Goal: Information Seeking & Learning: Check status

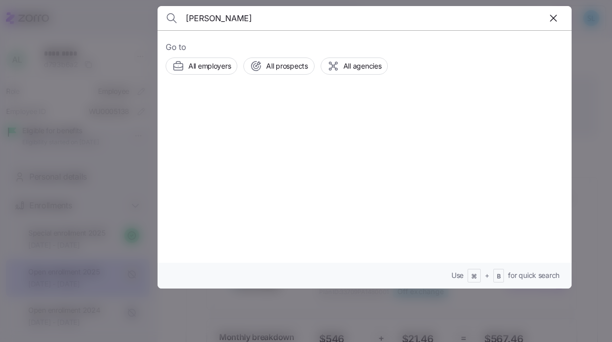
type input "daniell"
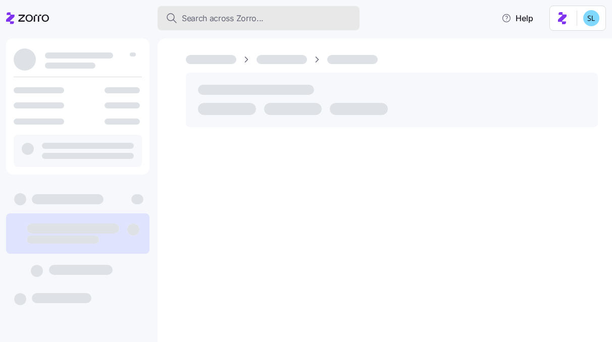
click at [265, 24] on div "Search across Zorro..." at bounding box center [259, 18] width 186 height 13
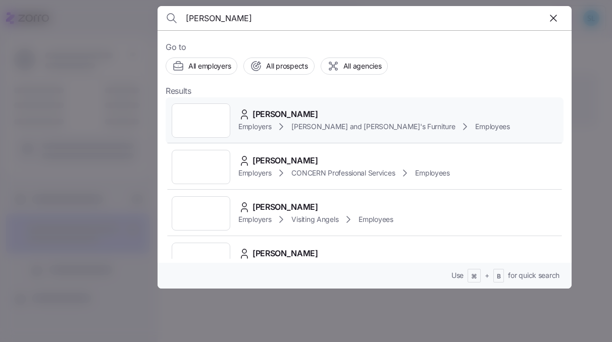
type input "[PERSON_NAME]"
click at [278, 106] on div "[PERSON_NAME] Employers [PERSON_NAME] and [PERSON_NAME]'s Furniture Employees" at bounding box center [365, 120] width 398 height 46
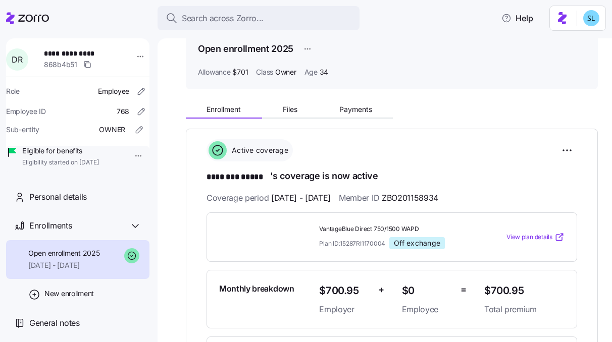
scroll to position [83, 0]
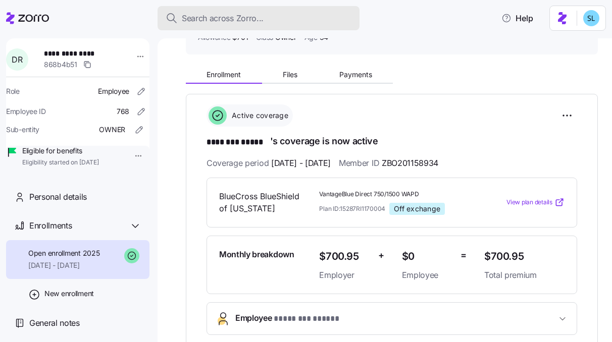
click at [319, 13] on div "Search across Zorro..." at bounding box center [259, 18] width 186 height 13
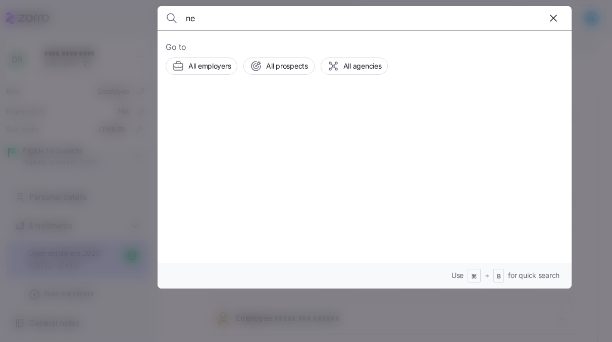
type input "n"
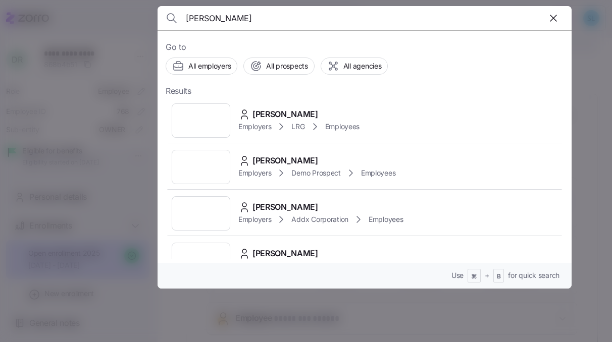
scroll to position [142, 0]
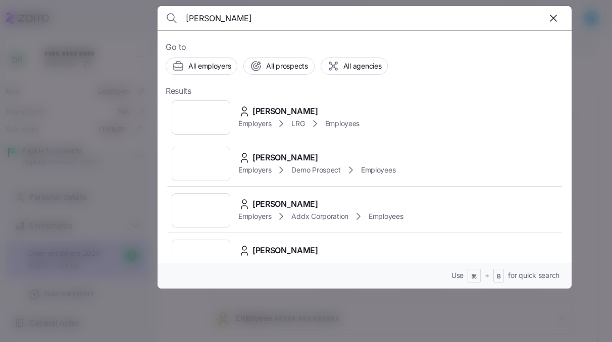
type input "medina"
click at [332, 199] on div "Anthony Medina" at bounding box center [320, 204] width 165 height 13
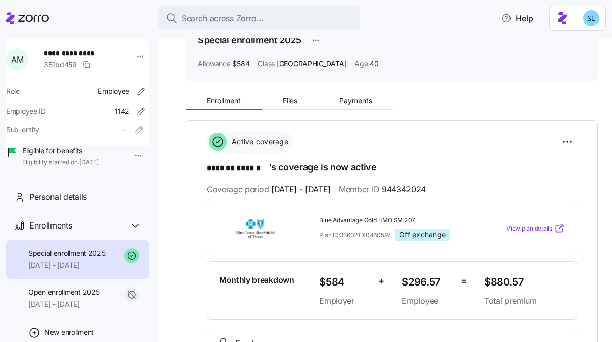
scroll to position [62, 0]
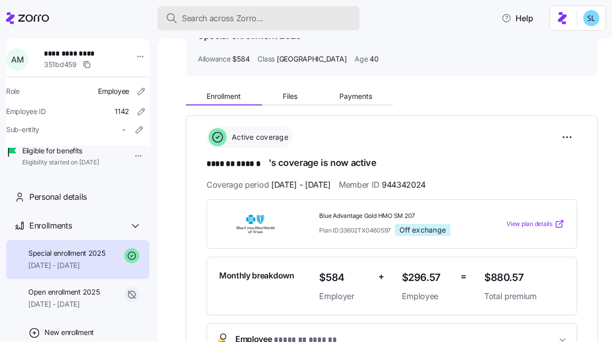
click at [221, 19] on span "Search across Zorro..." at bounding box center [223, 18] width 82 height 13
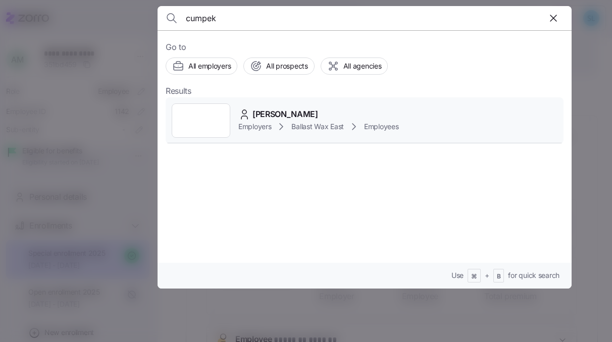
type input "cumpek"
click at [333, 115] on div "Ashley Cumpek" at bounding box center [318, 114] width 161 height 13
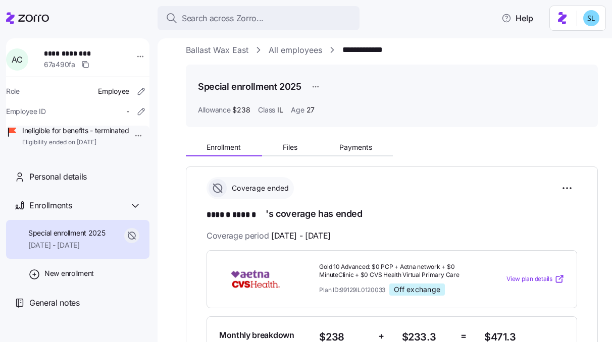
scroll to position [16, 0]
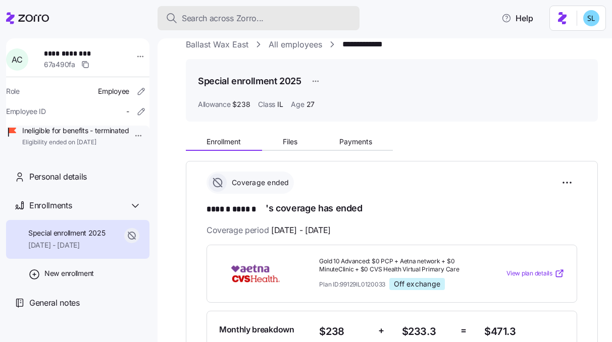
click at [285, 12] on div "Search across Zorro..." at bounding box center [259, 18] width 186 height 13
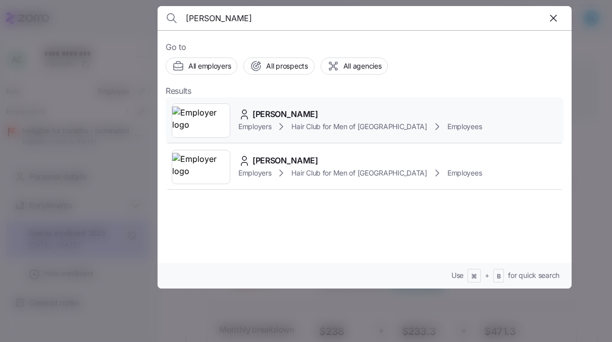
type input "fusco"
click at [290, 107] on div "Linda Fusco Employers Hair Club for Men of Boston Employees" at bounding box center [365, 120] width 398 height 46
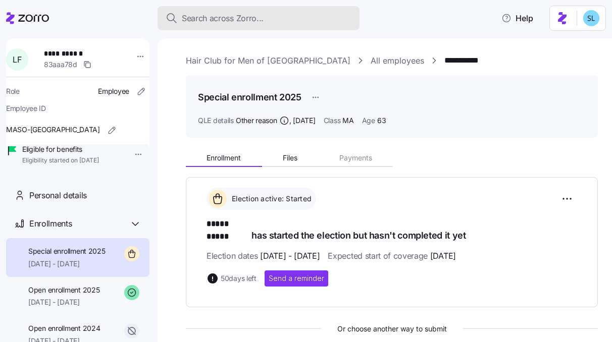
click at [290, 13] on div "Search across Zorro..." at bounding box center [259, 18] width 186 height 13
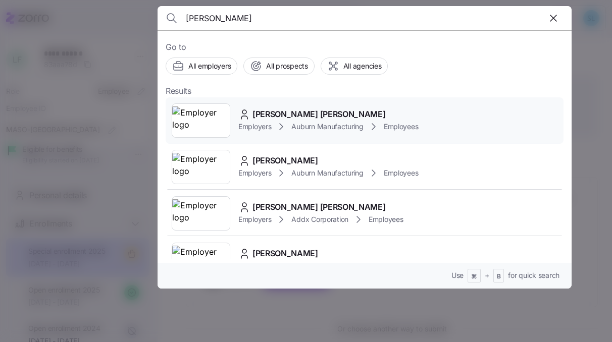
type input "hanes"
click at [312, 112] on div "Connor Hanes" at bounding box center [328, 114] width 180 height 13
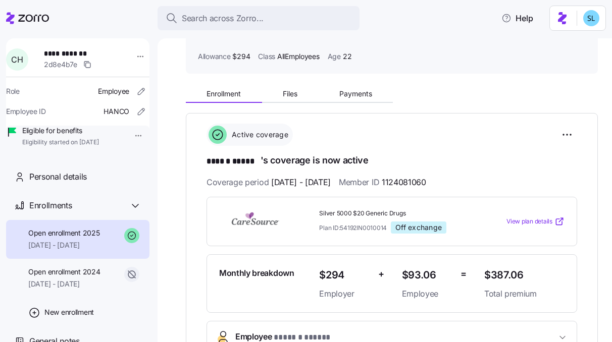
scroll to position [175, 0]
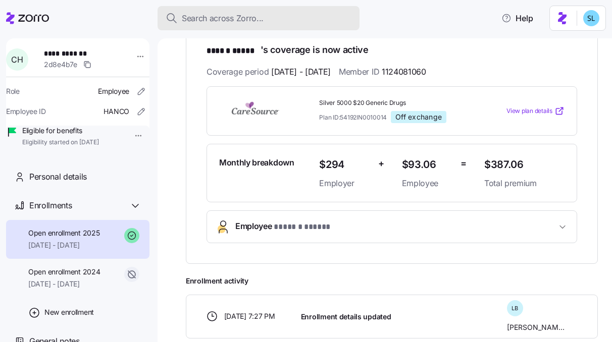
click at [318, 16] on div "Search across Zorro..." at bounding box center [259, 18] width 186 height 13
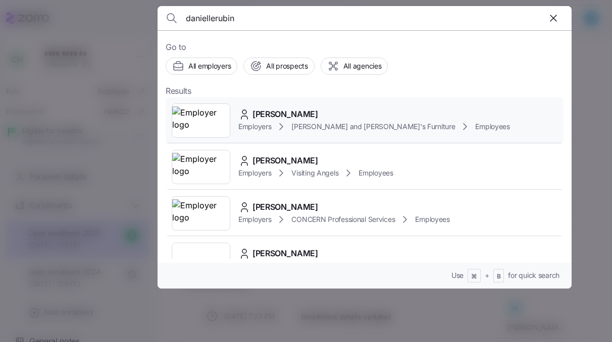
type input "daniellerubin"
click at [318, 106] on div "DANIELLE RUBIN Employers Bernie and Phyl's Furniture Employees" at bounding box center [365, 120] width 398 height 46
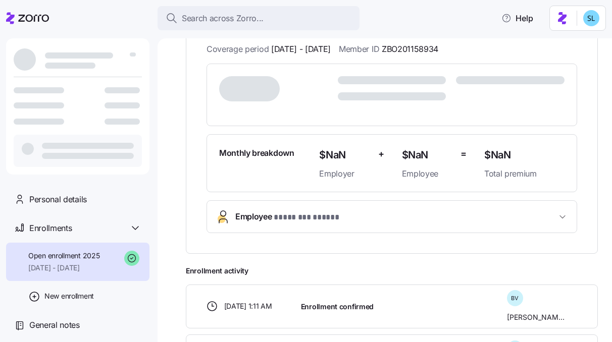
scroll to position [200, 0]
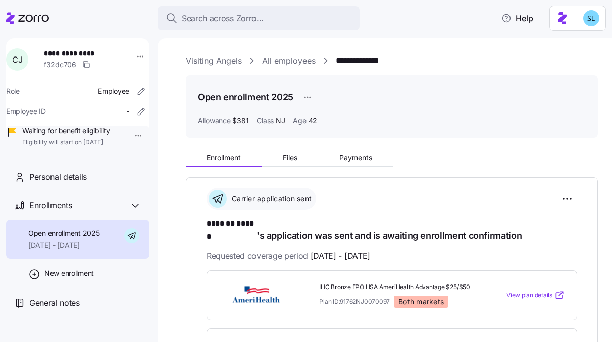
scroll to position [219, 0]
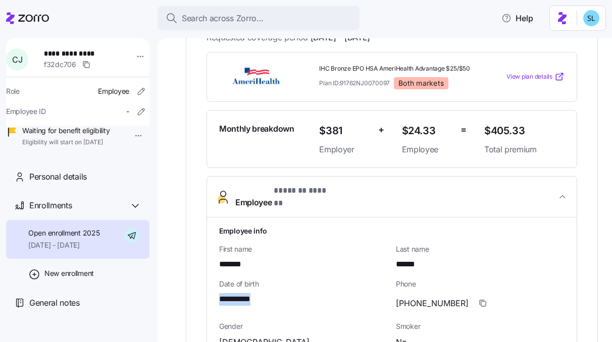
click at [274, 294] on div "**********" at bounding box center [303, 296] width 177 height 42
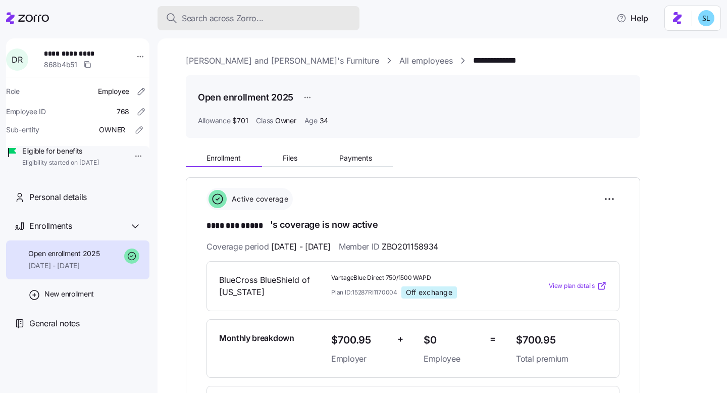
click at [252, 18] on span "Search across Zorro..." at bounding box center [223, 18] width 82 height 13
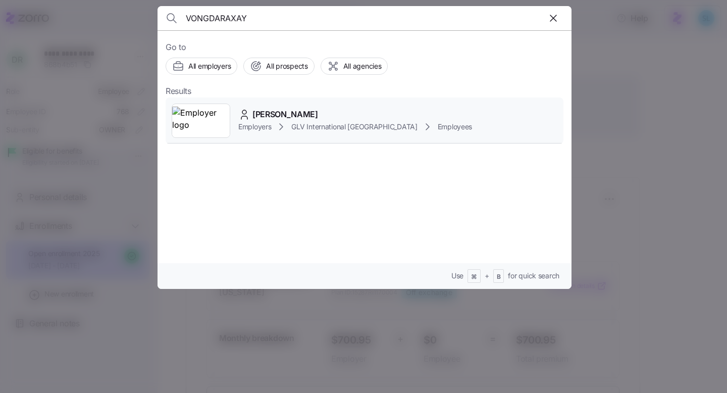
type input "VONGDARAXAY"
click at [304, 118] on span "noah VONGDARAXAY" at bounding box center [285, 114] width 66 height 13
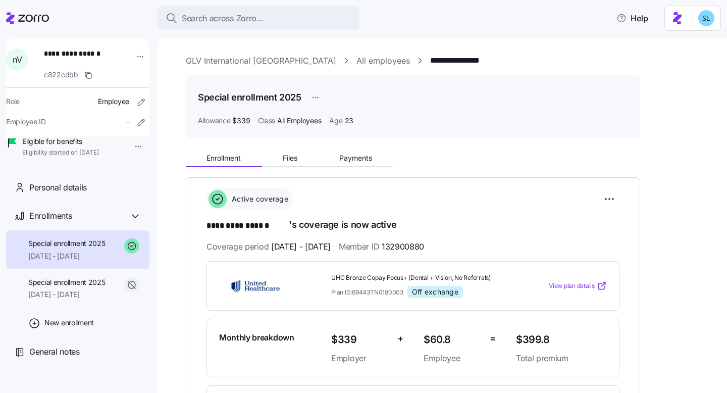
click at [221, 62] on link "GLV International USA" at bounding box center [261, 61] width 150 height 13
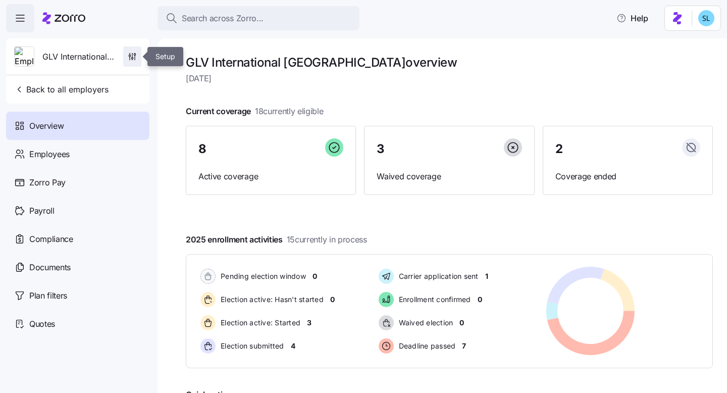
click at [132, 55] on icon "button" at bounding box center [132, 56] width 10 height 10
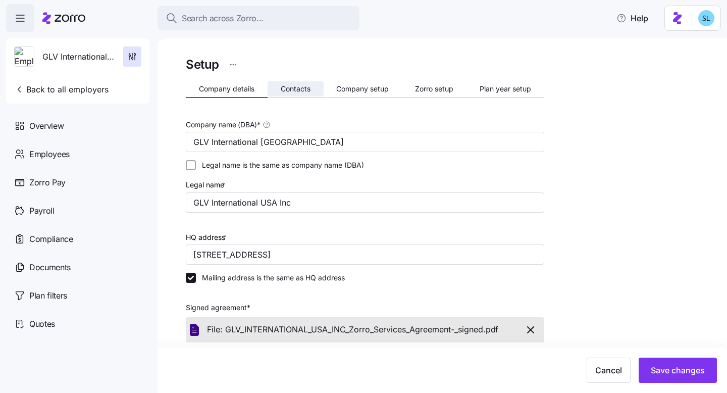
click at [288, 89] on span "Contacts" at bounding box center [296, 88] width 30 height 7
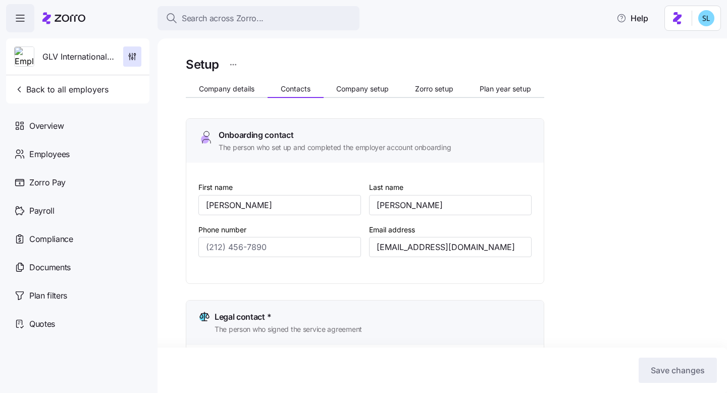
type input "Christopher"
type input "Wright"
type input "Mattw@glv1995.com"
type input "Gilad"
type input "Lev"
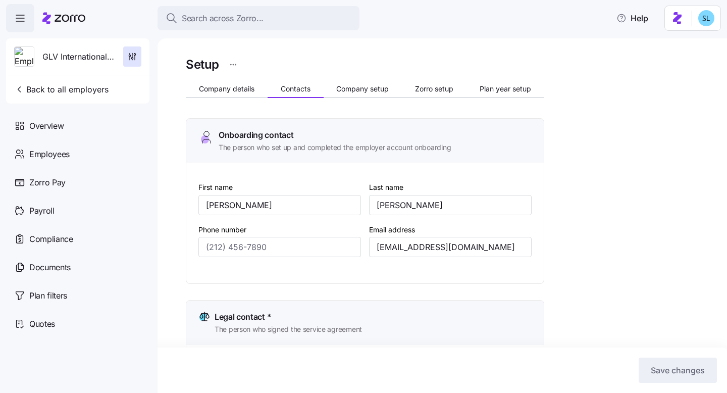
type input "gilad@glv1995.com"
type input "Christopher"
type input "Wright"
type input "Mattw@glv1995.com"
type input "Yogyata"
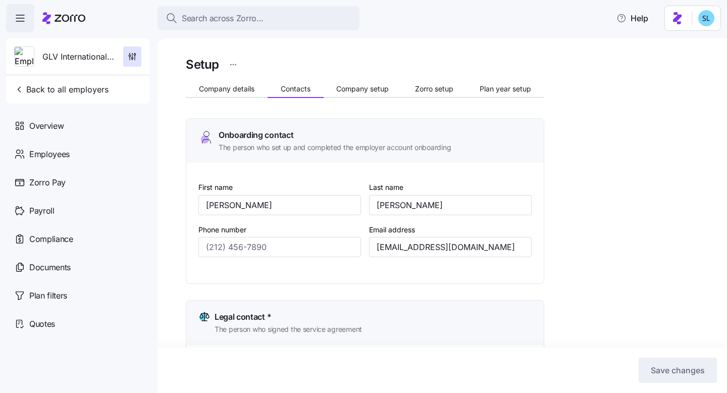
type input "Pahuja"
type input "GLV@myomnifi.com"
type input "(786) 224-7346"
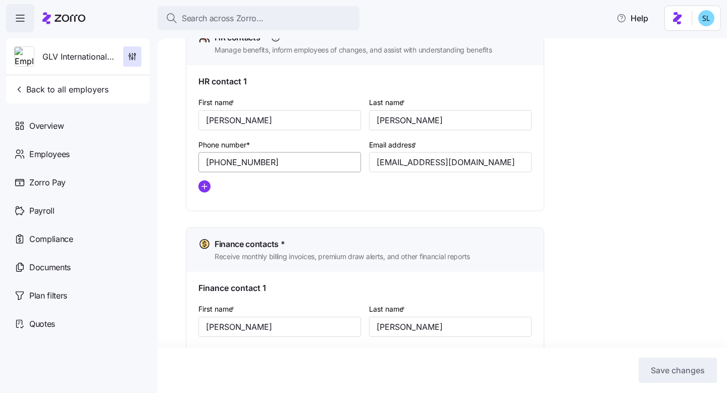
scroll to position [459, 0]
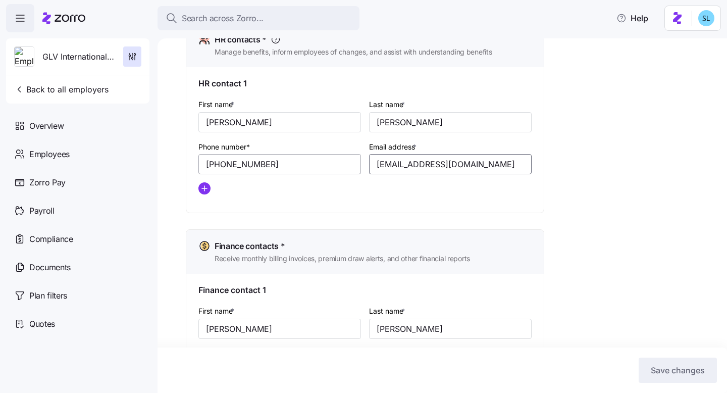
drag, startPoint x: 455, startPoint y: 170, endPoint x: 349, endPoint y: 169, distance: 106.0
click at [349, 169] on div "First name * Christopher Last name * Wright Phone number* (786) 224-7346 Email …" at bounding box center [364, 150] width 341 height 113
click at [332, 212] on div "HR contact 1 First name * Christopher Last name * Wright Phone number* (786) 22…" at bounding box center [364, 139] width 357 height 145
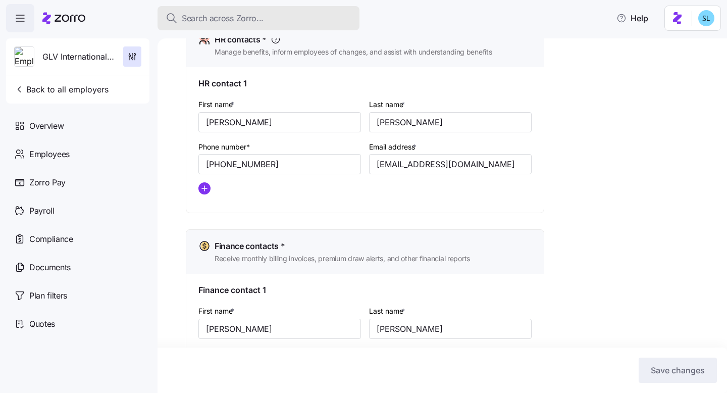
click at [292, 22] on div "Search across Zorro..." at bounding box center [259, 18] width 186 height 13
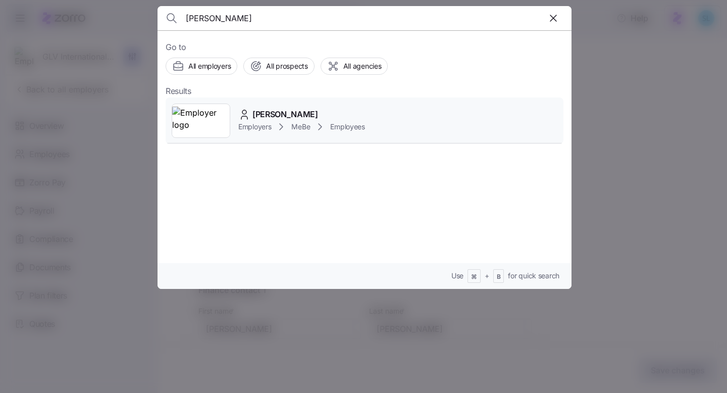
type input "Bach Triet"
click at [285, 118] on span "Triet Bach" at bounding box center [285, 114] width 66 height 13
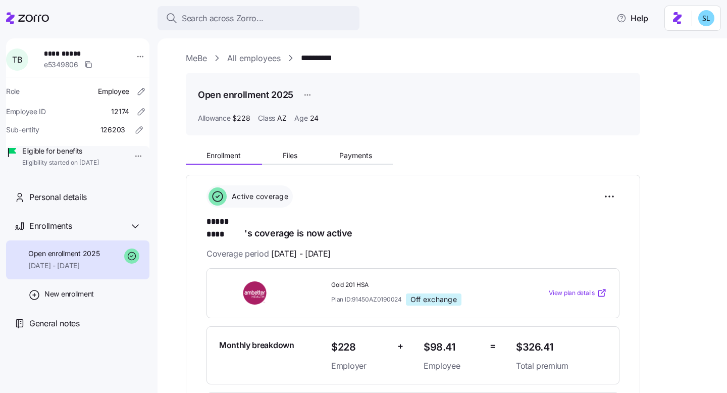
scroll to position [5, 0]
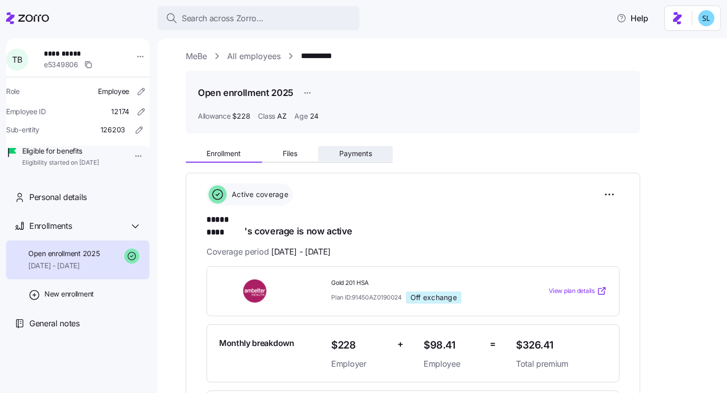
click at [355, 154] on span "Payments" at bounding box center [355, 153] width 33 height 7
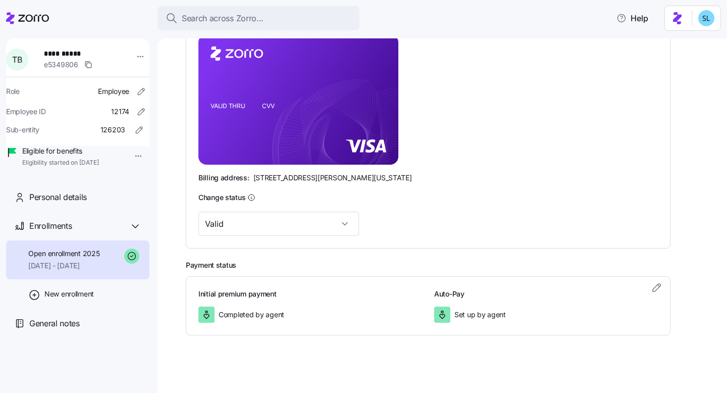
scroll to position [242, 0]
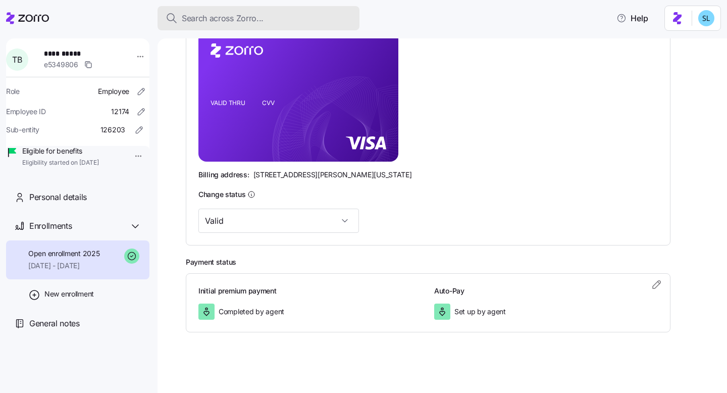
click at [270, 18] on div "Search across Zorro..." at bounding box center [259, 18] width 186 height 13
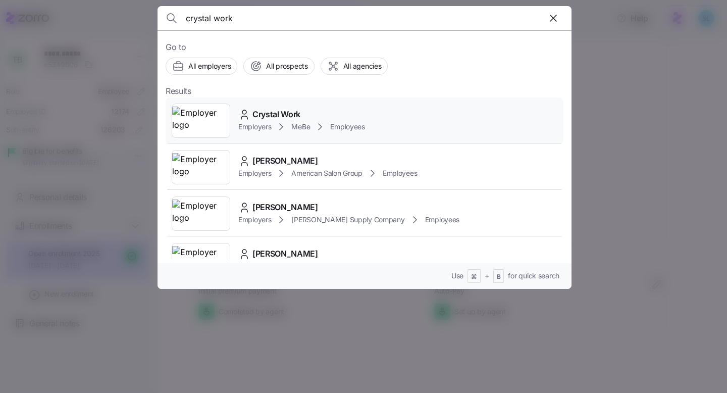
type input "crystal work"
click at [282, 111] on span "Crystal Work" at bounding box center [276, 114] width 48 height 13
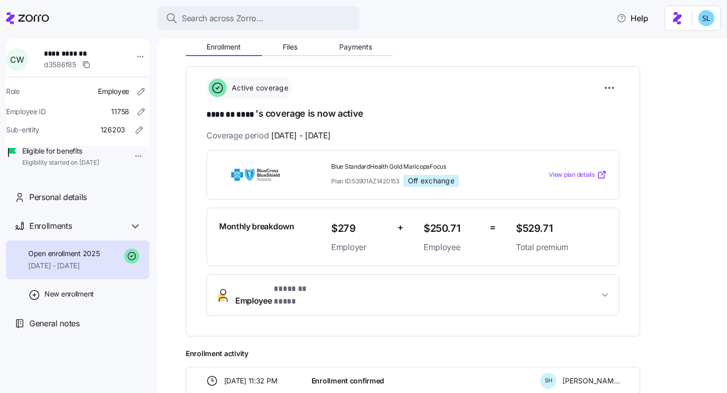
scroll to position [89, 0]
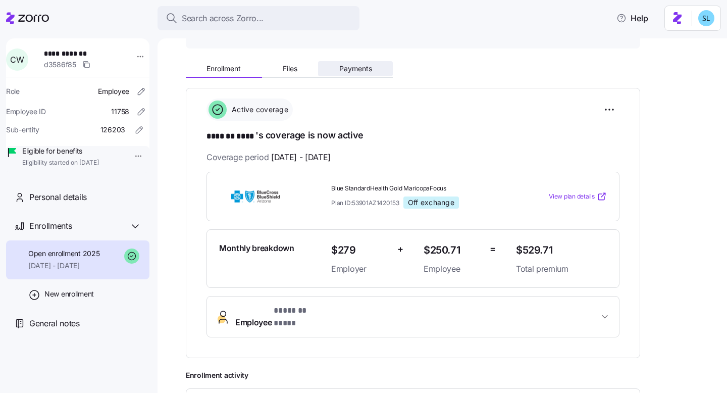
click at [364, 74] on button "Payments" at bounding box center [355, 68] width 75 height 15
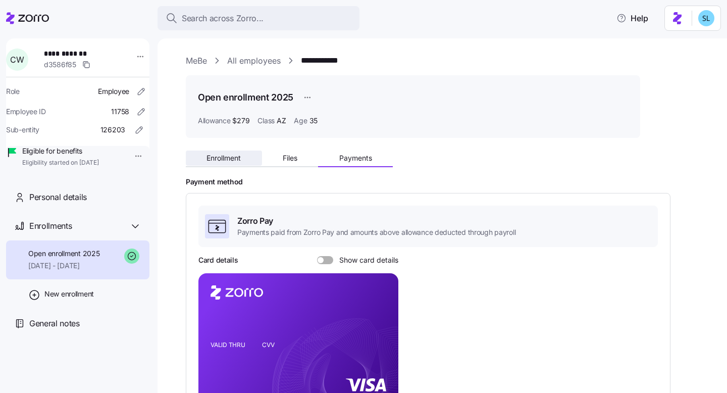
click at [242, 161] on button "Enrollment" at bounding box center [224, 157] width 76 height 15
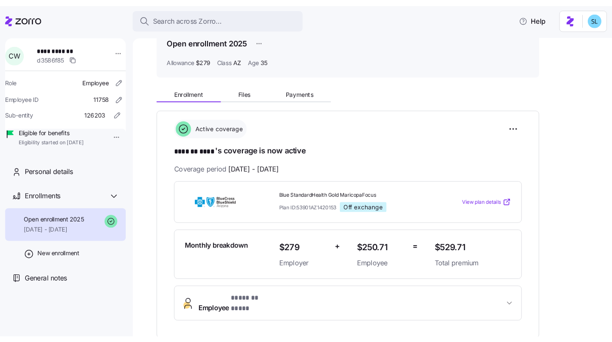
scroll to position [94, 0]
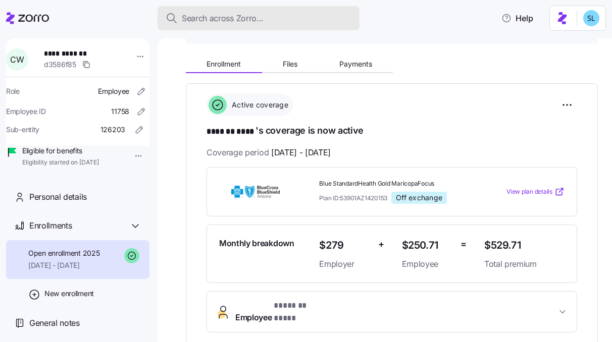
click at [226, 23] on span "Search across Zorro..." at bounding box center [223, 18] width 82 height 13
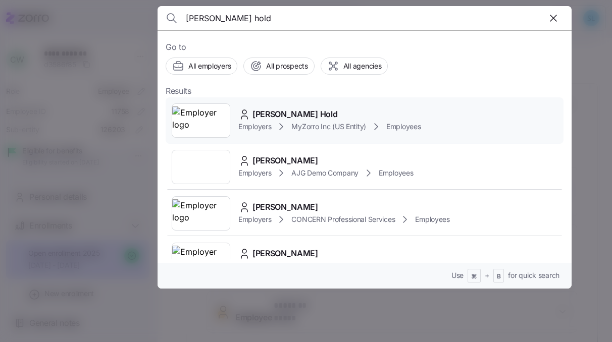
type input "logan hold"
drag, startPoint x: 296, startPoint y: 117, endPoint x: 301, endPoint y: 121, distance: 6.5
click at [297, 118] on div "Logan Hold" at bounding box center [329, 114] width 183 height 13
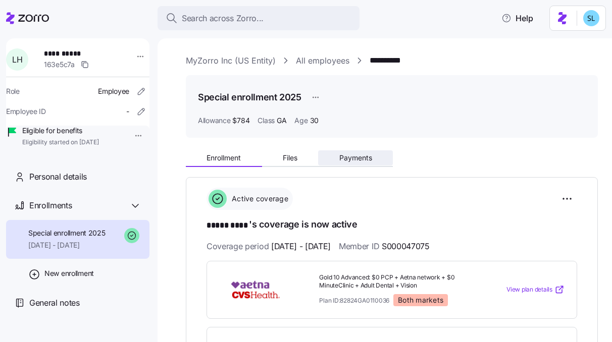
click at [346, 160] on span "Payments" at bounding box center [355, 157] width 33 height 7
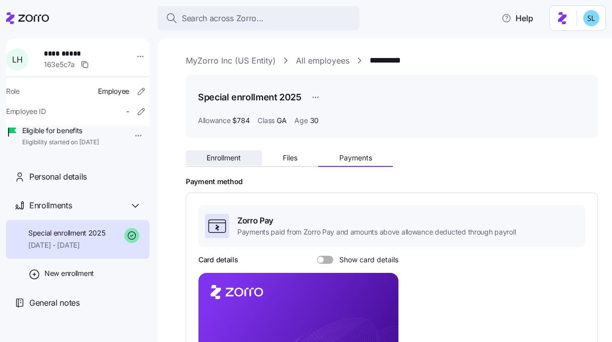
click at [223, 164] on button "Enrollment" at bounding box center [224, 157] width 76 height 15
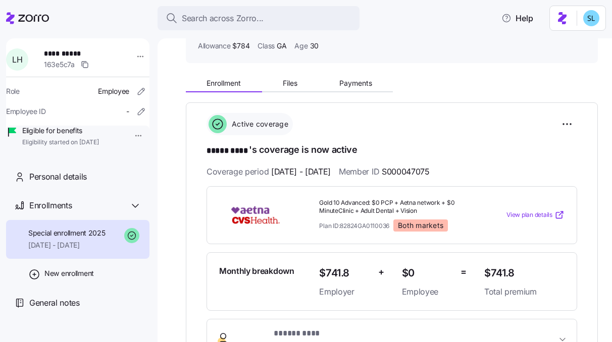
scroll to position [94, 0]
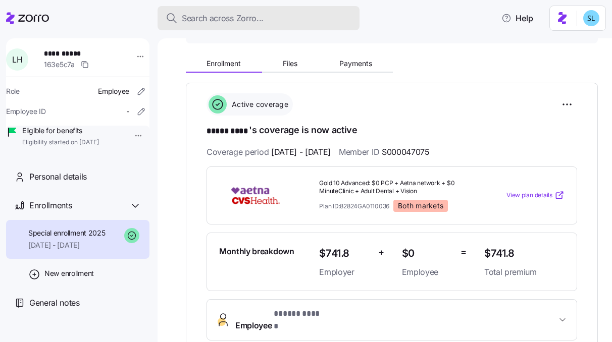
click at [294, 18] on div "Search across Zorro..." at bounding box center [259, 18] width 186 height 13
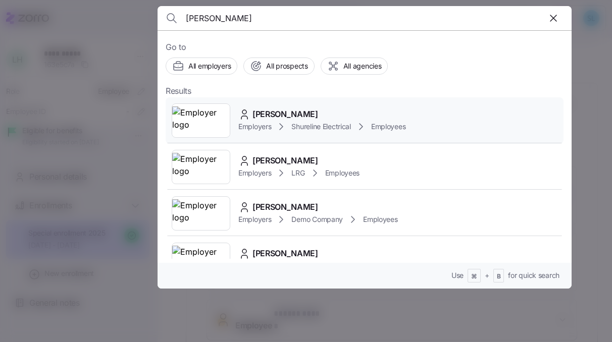
type input "paul fa"
click at [299, 111] on div "Paul Fahey" at bounding box center [321, 114] width 167 height 13
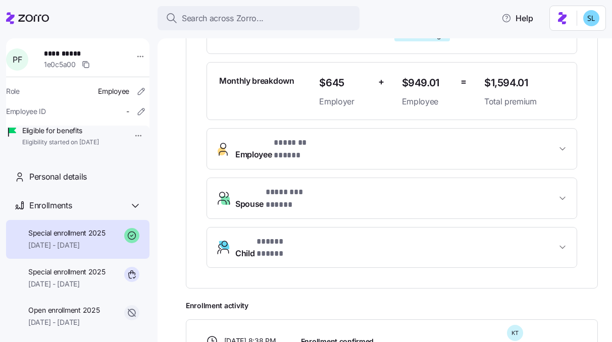
scroll to position [267, 0]
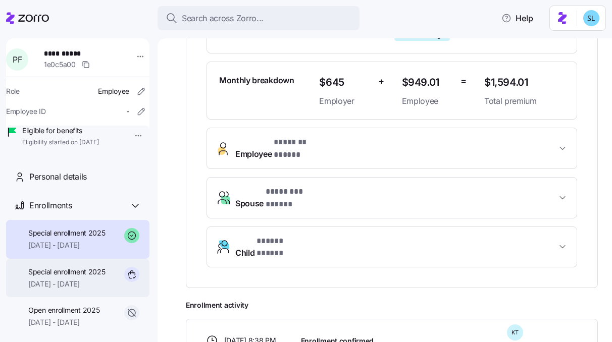
click at [67, 289] on span "07/24/2025 - 12/31/2025" at bounding box center [66, 284] width 77 height 10
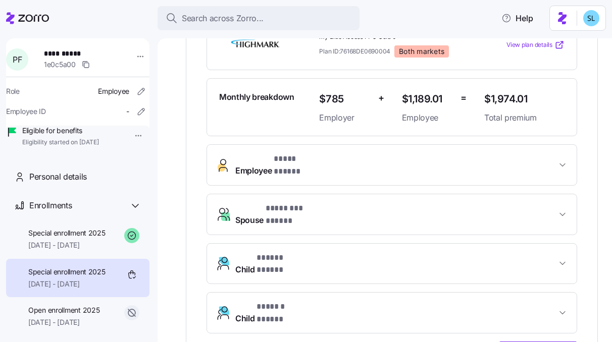
scroll to position [251, 0]
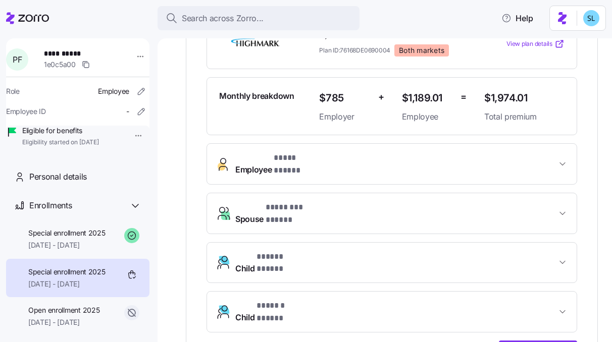
click at [291, 300] on span "* ****** ***** *" at bounding box center [282, 306] width 52 height 13
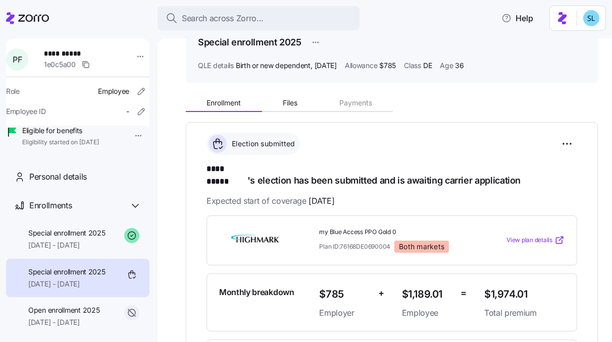
scroll to position [50, 0]
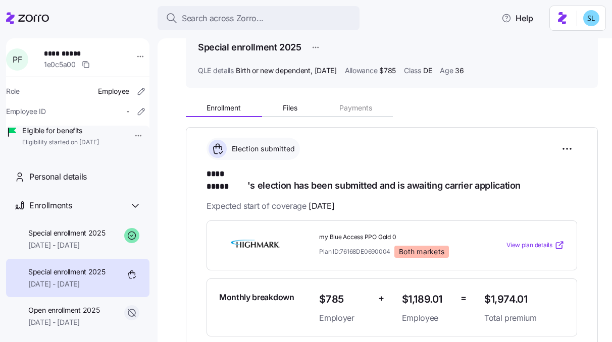
click at [288, 112] on button "Files" at bounding box center [290, 107] width 57 height 15
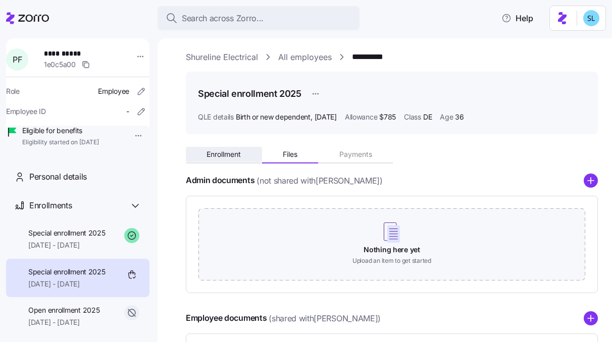
scroll to position [4, 0]
click at [241, 158] on button "Enrollment" at bounding box center [224, 153] width 76 height 15
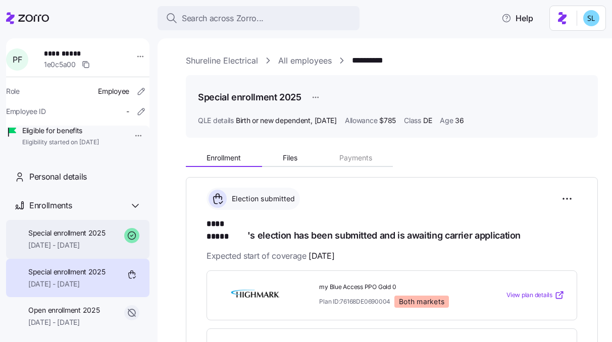
click at [75, 250] on span "[DATE] - [DATE]" at bounding box center [66, 245] width 77 height 10
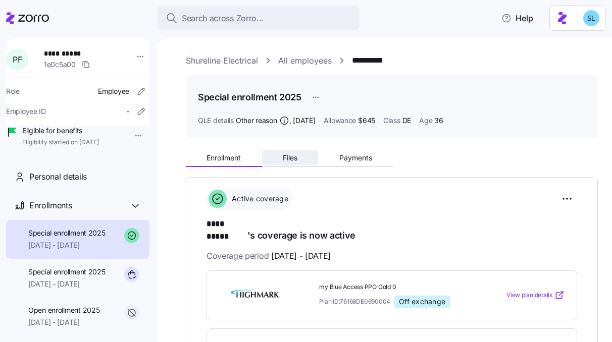
click at [289, 164] on button "Files" at bounding box center [290, 157] width 57 height 15
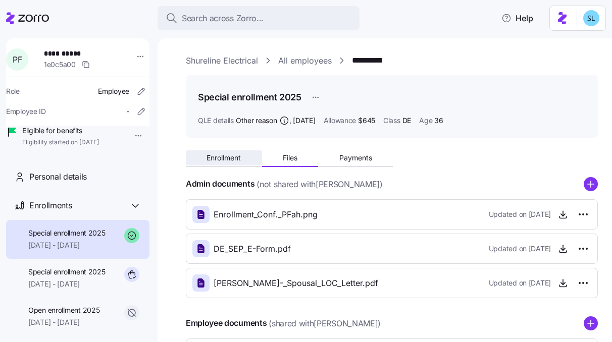
click at [233, 161] on span "Enrollment" at bounding box center [223, 157] width 34 height 7
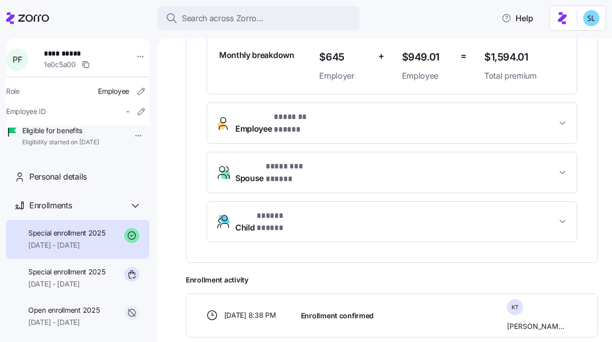
scroll to position [293, 0]
click at [58, 251] on div "Special enrollment 2025 08/01/2025 - 12/31/2025" at bounding box center [66, 239] width 77 height 23
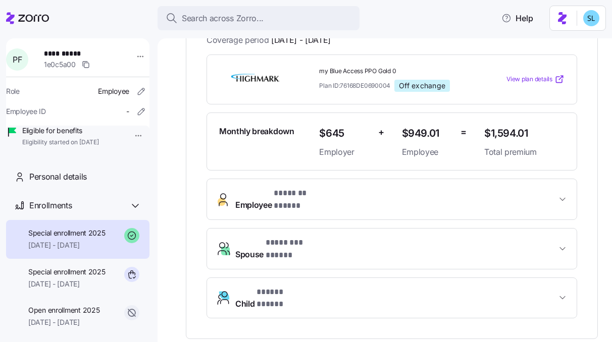
scroll to position [221, 0]
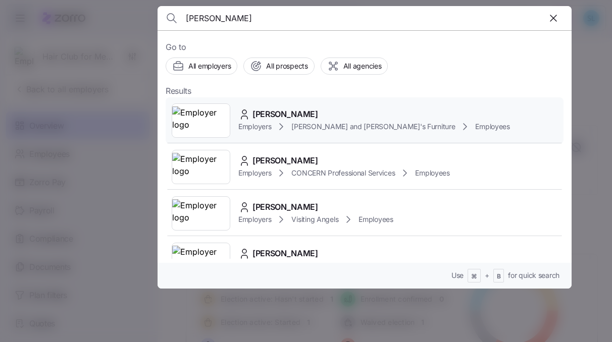
type input "[PERSON_NAME]"
click at [287, 111] on span "[PERSON_NAME]" at bounding box center [285, 114] width 66 height 13
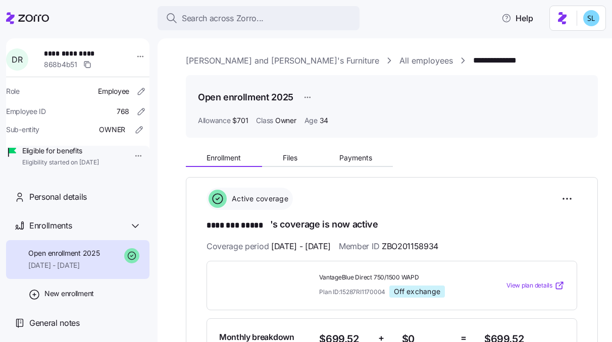
scroll to position [182, 0]
